Goal: Communication & Community: Answer question/provide support

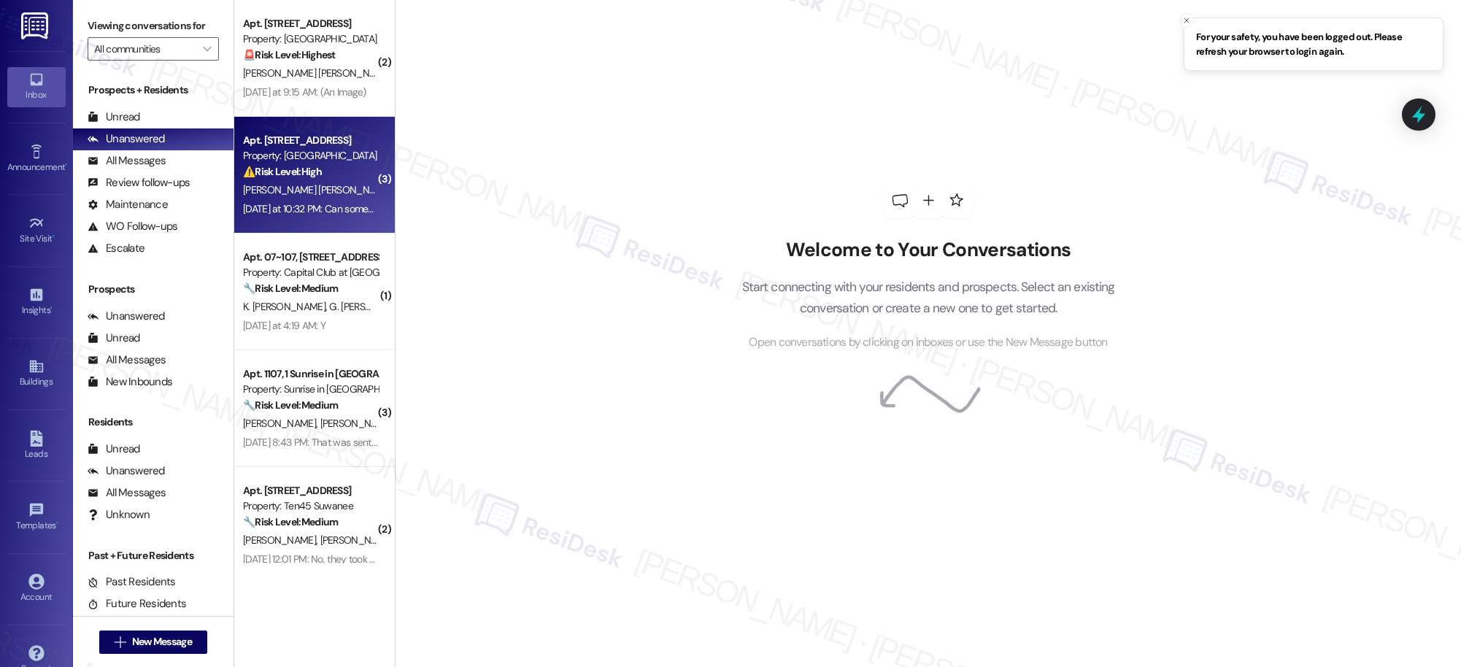
click at [298, 166] on strong "⚠️ Risk Level: High" at bounding box center [282, 171] width 79 height 13
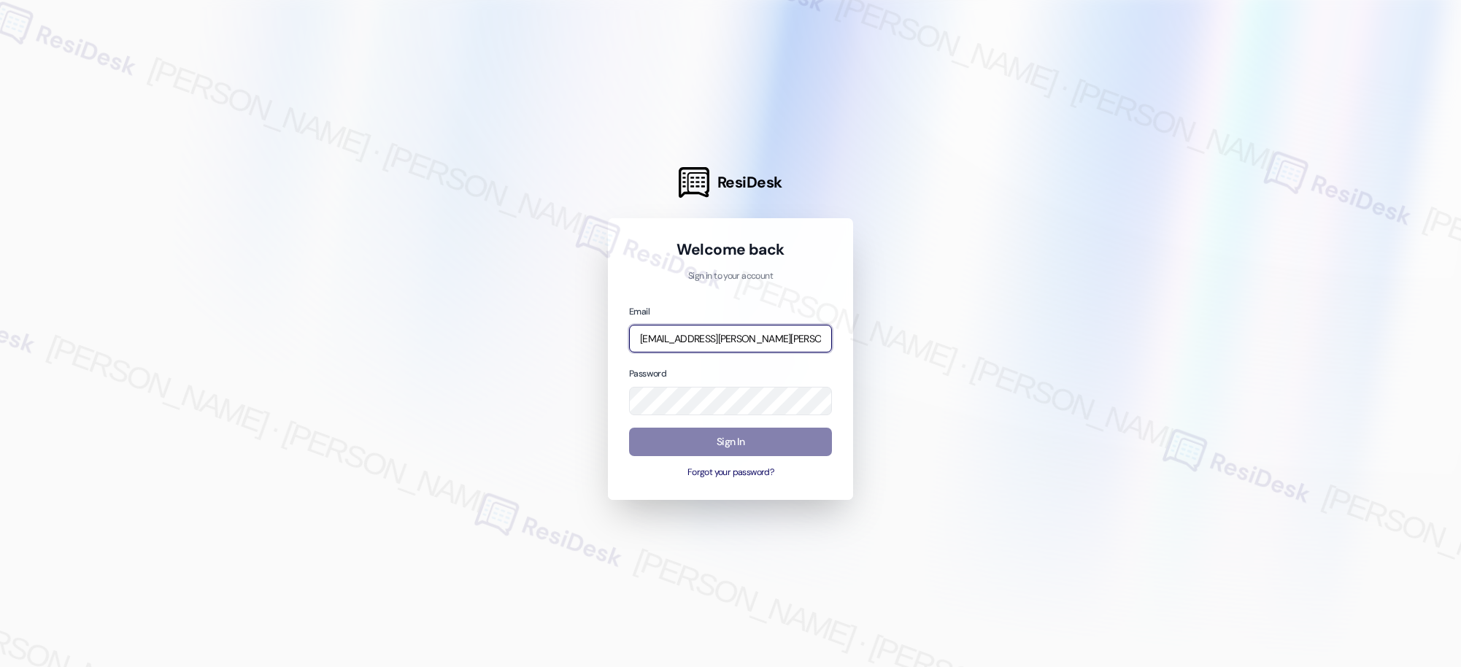
click at [758, 335] on input "[EMAIL_ADDRESS][PERSON_NAME][PERSON_NAME][PERSON_NAME][DOMAIN_NAME]" at bounding box center [730, 339] width 203 height 28
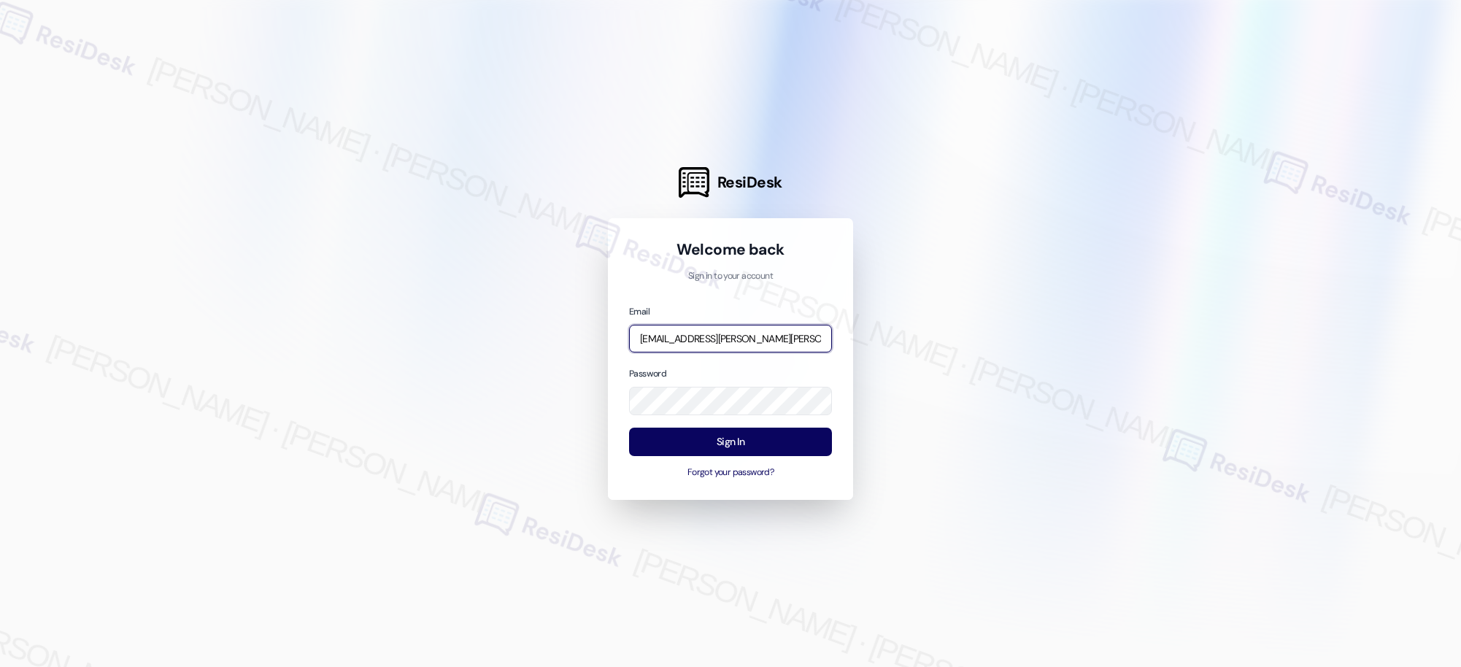
type input "automated-surveys-asset_living-resen.two@asset_[DOMAIN_NAME]"
click at [736, 449] on button "Sign In" at bounding box center [730, 442] width 203 height 28
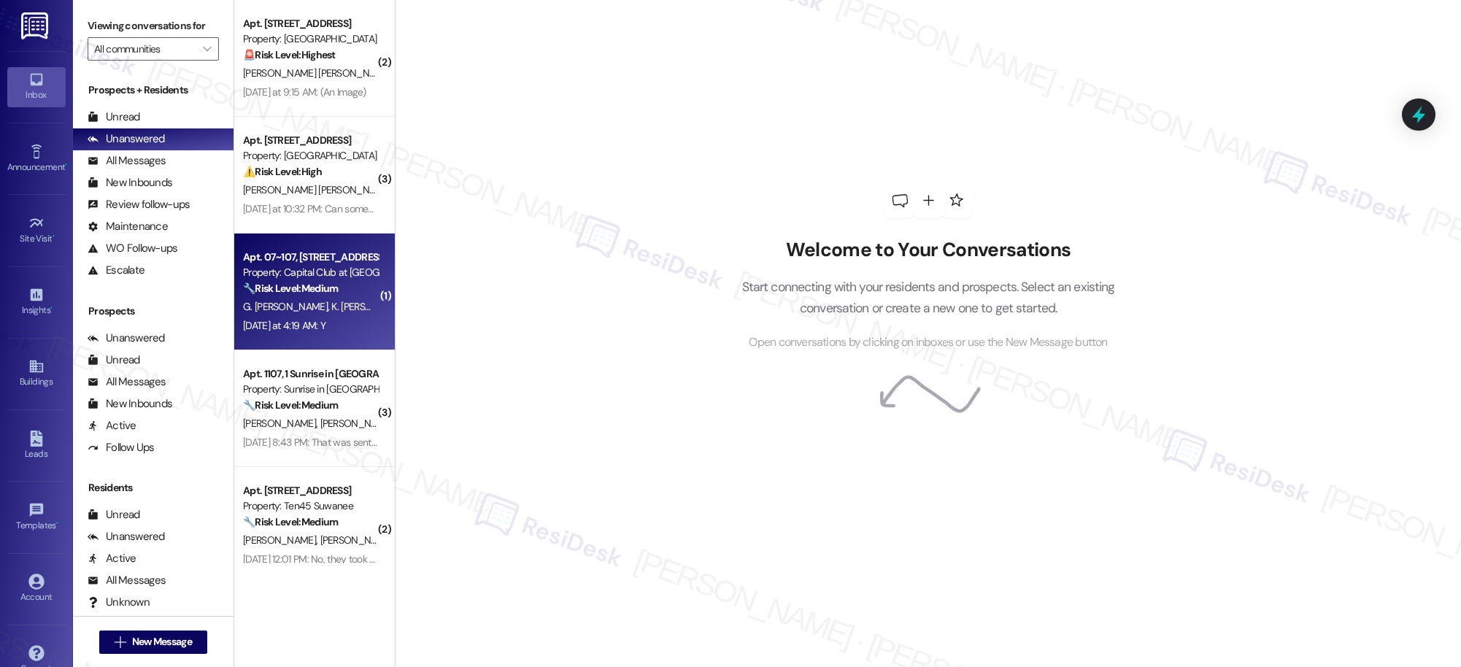
click at [281, 317] on div "Yesterday at 4:19 AM: Y Yesterday at 4:19 AM: Y" at bounding box center [311, 326] width 138 height 18
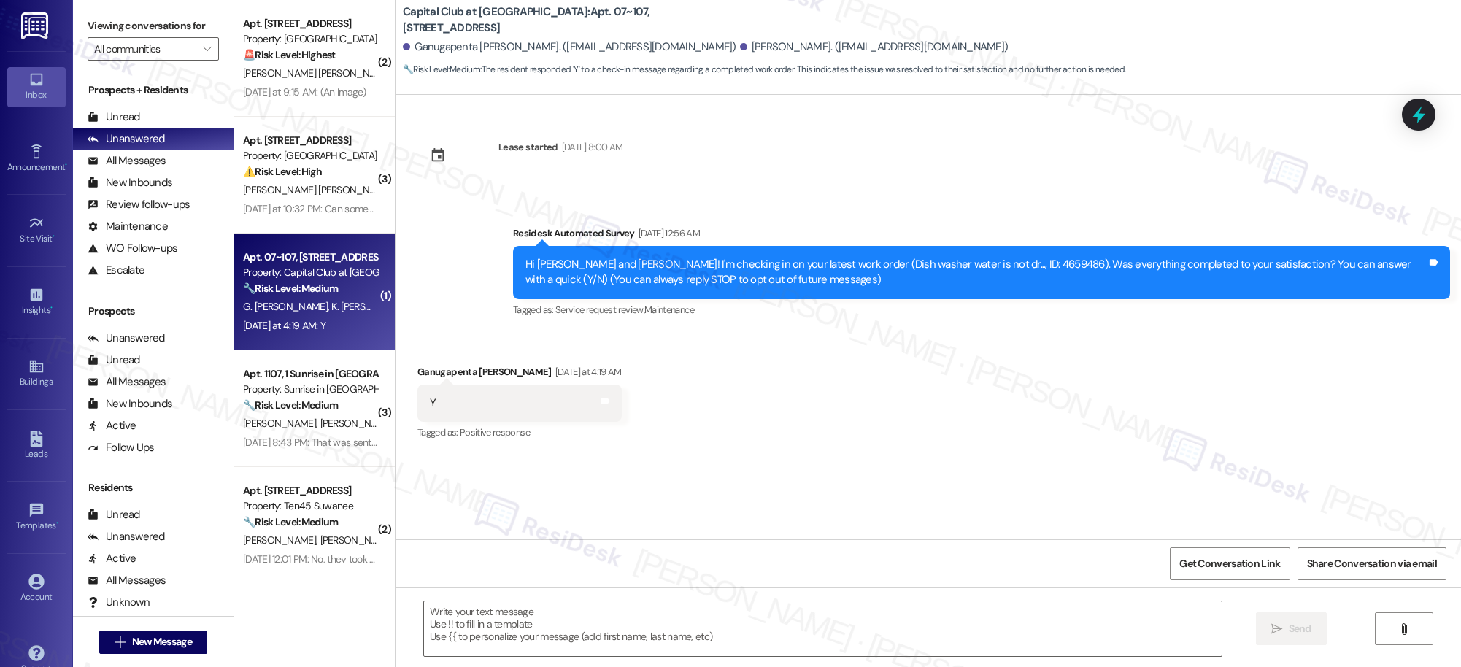
type textarea "Fetching suggested responses. Please feel free to read through the conversation…"
